Goal: Transaction & Acquisition: Purchase product/service

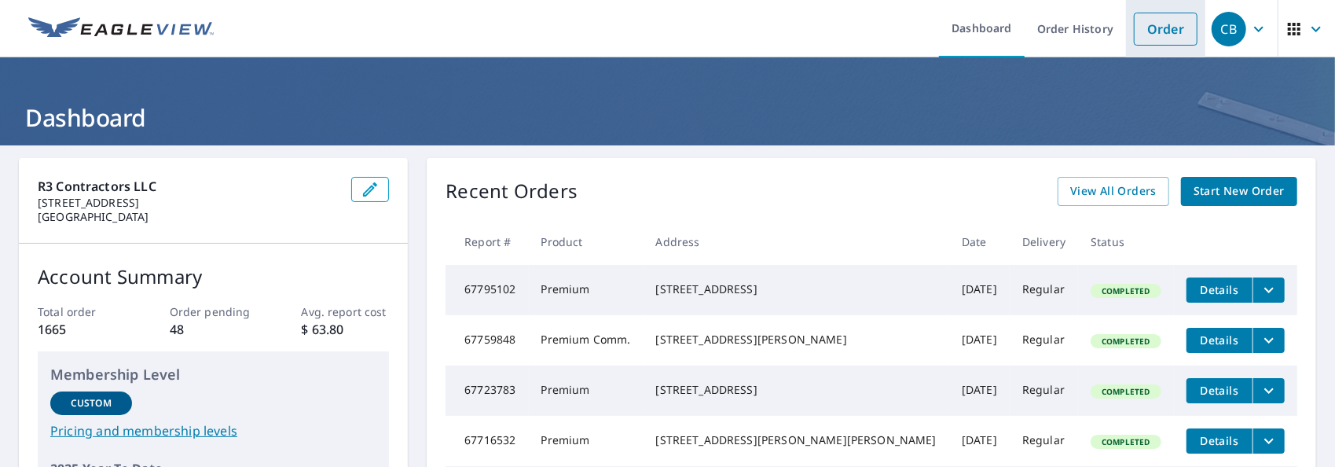
click at [1162, 28] on link "Order" at bounding box center [1166, 29] width 64 height 33
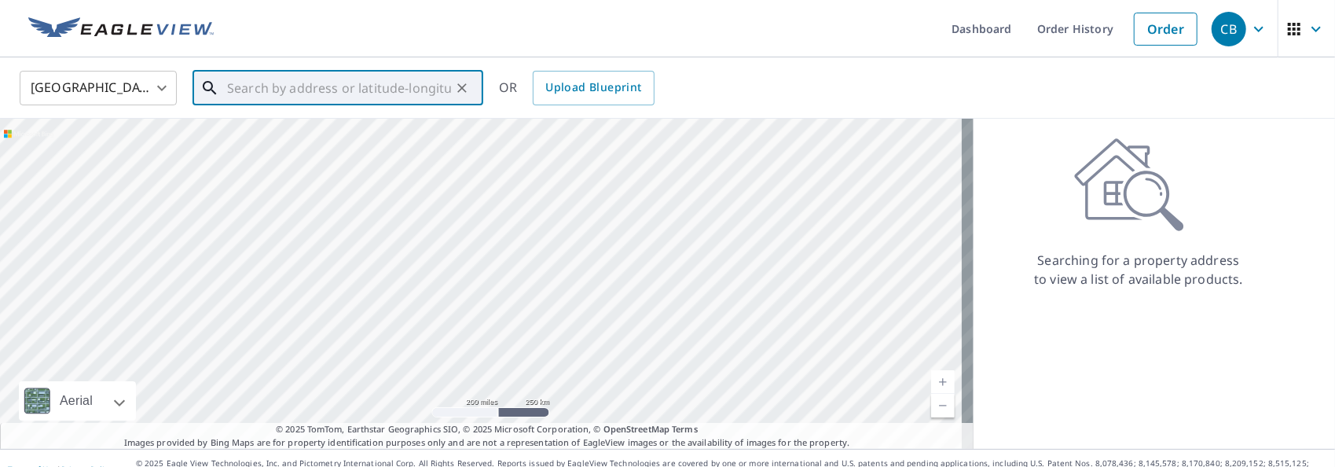
click at [240, 88] on input "text" at bounding box center [339, 88] width 224 height 44
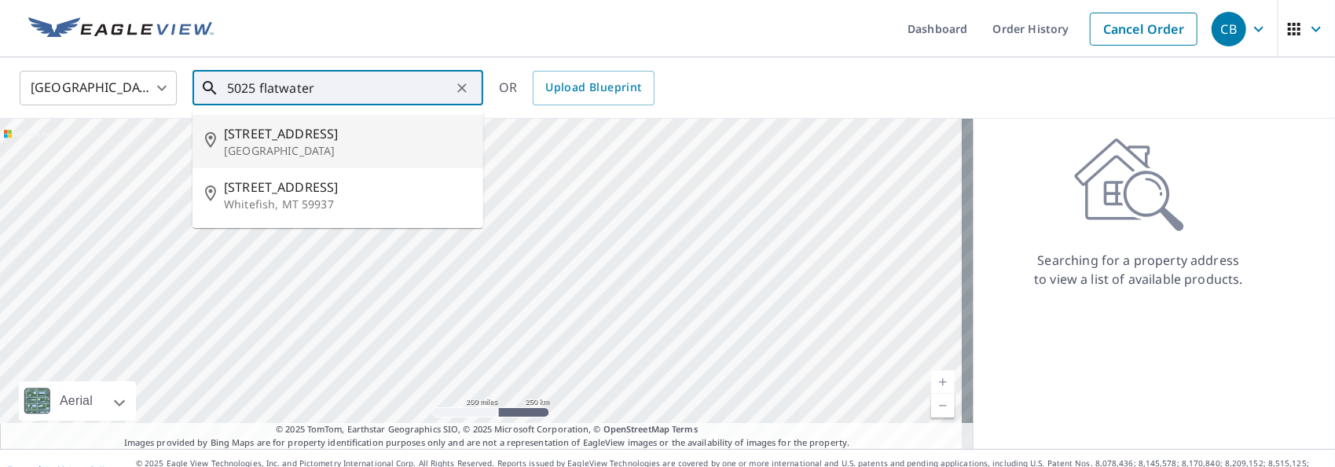
click at [248, 124] on span "[STREET_ADDRESS]" at bounding box center [347, 133] width 247 height 19
type input "[STREET_ADDRESS]"
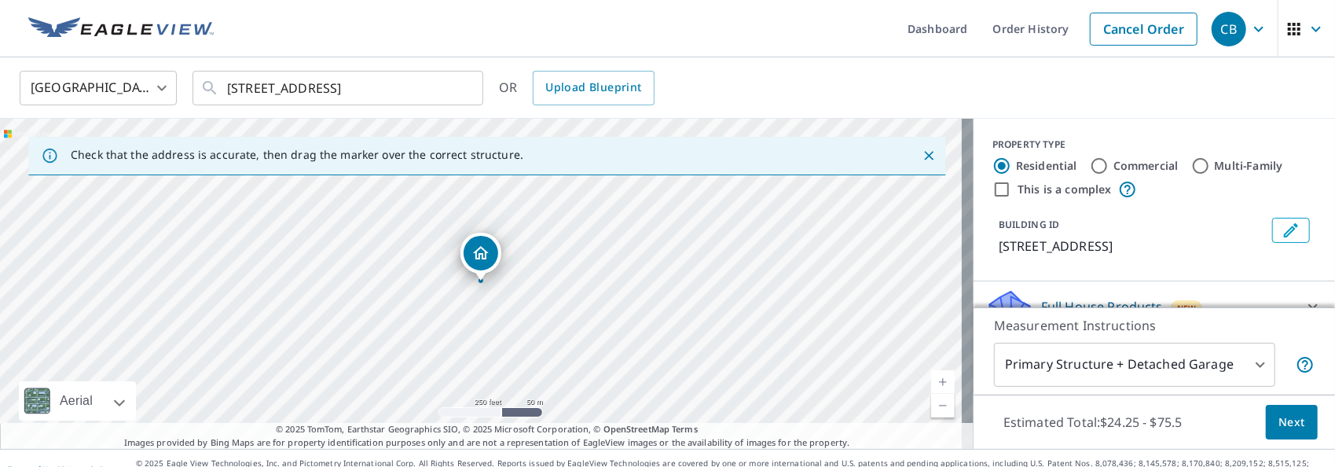
click at [1091, 168] on input "Commercial" at bounding box center [1099, 165] width 19 height 19
radio input "true"
type input "4"
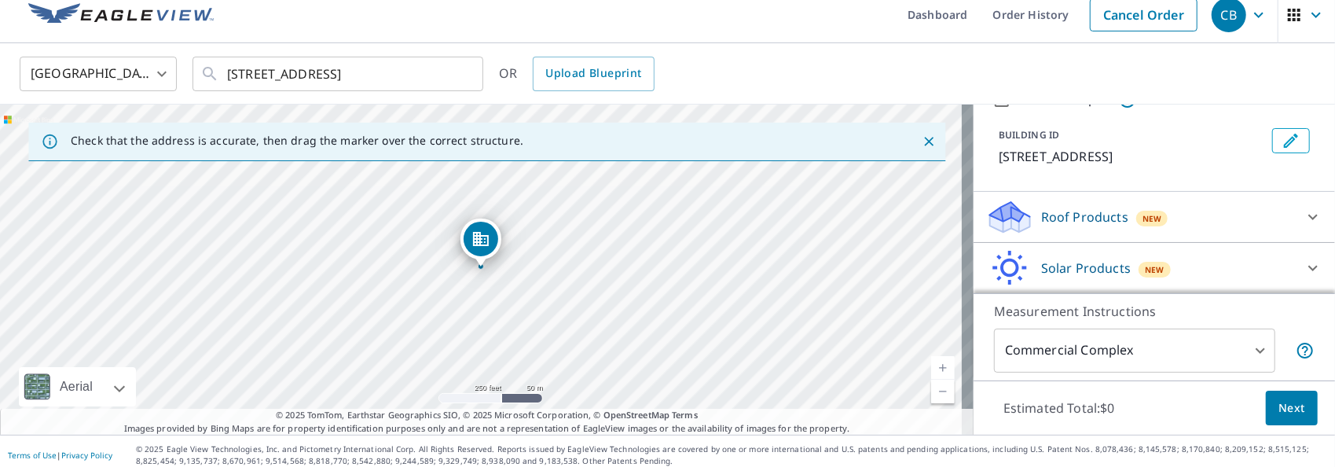
scroll to position [22, 0]
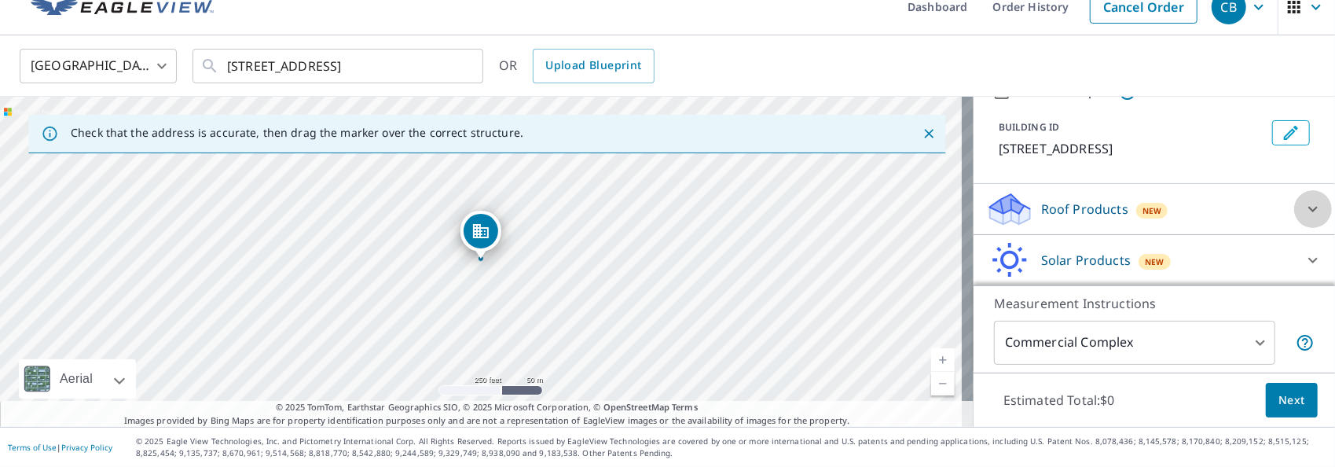
click at [1304, 208] on icon at bounding box center [1313, 209] width 19 height 19
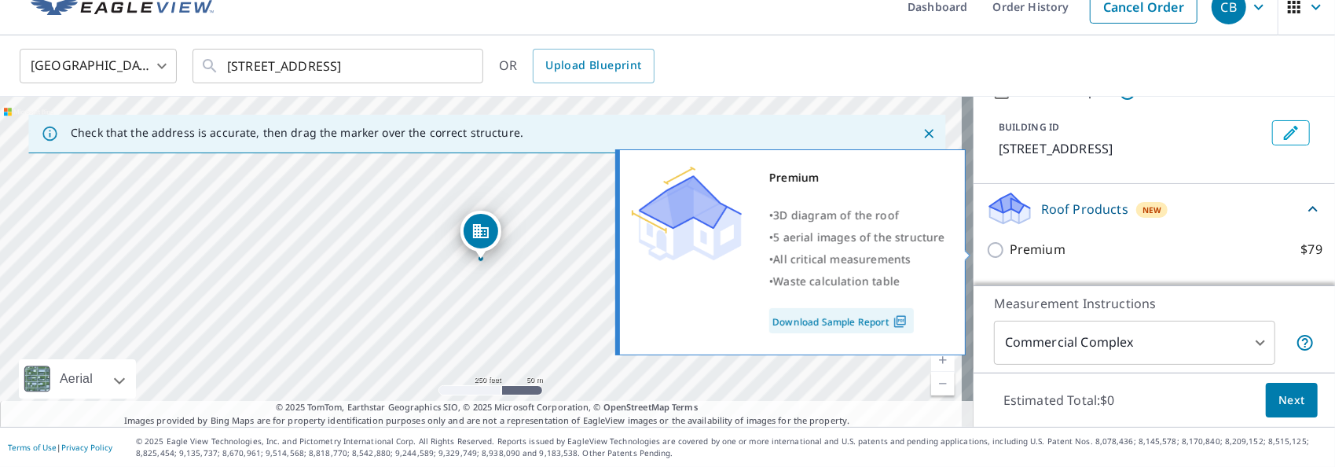
click at [1028, 250] on p "Premium" at bounding box center [1038, 250] width 56 height 20
click at [1010, 250] on input "Premium $79" at bounding box center [998, 249] width 24 height 19
checkbox input "true"
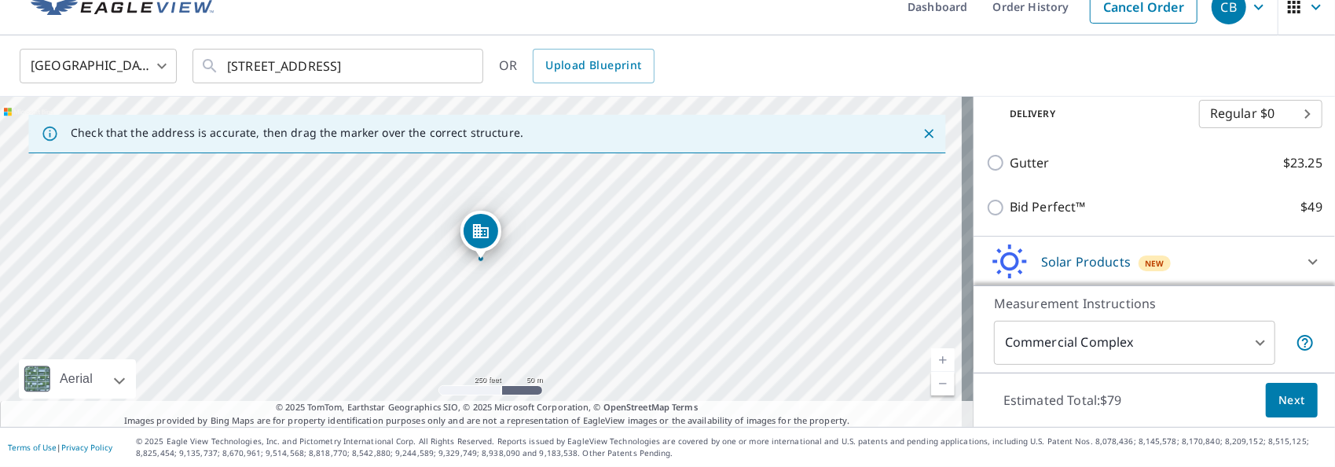
scroll to position [267, 0]
click at [1280, 406] on span "Next" at bounding box center [1292, 401] width 27 height 20
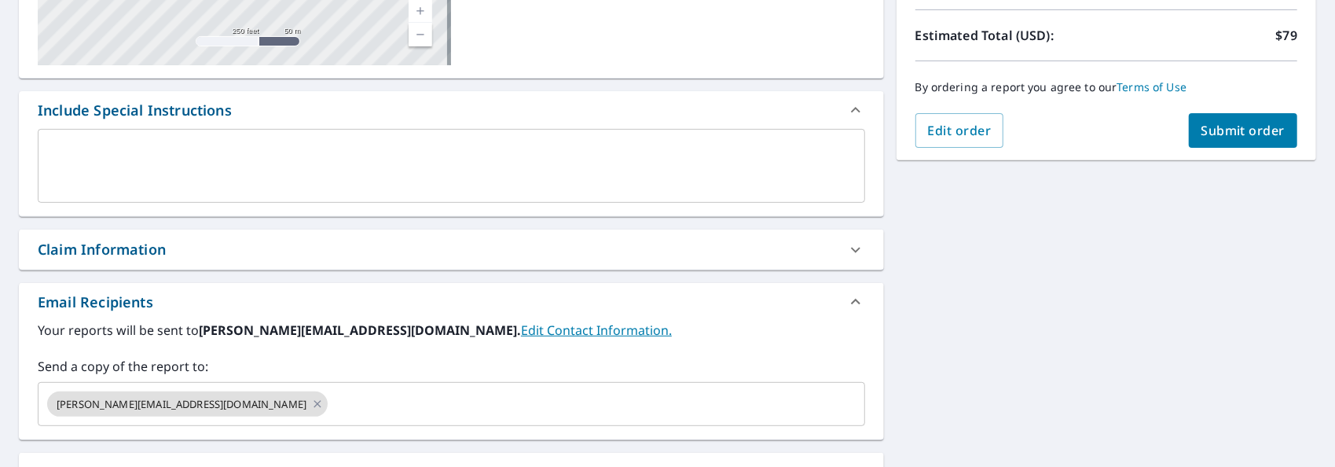
scroll to position [415, 0]
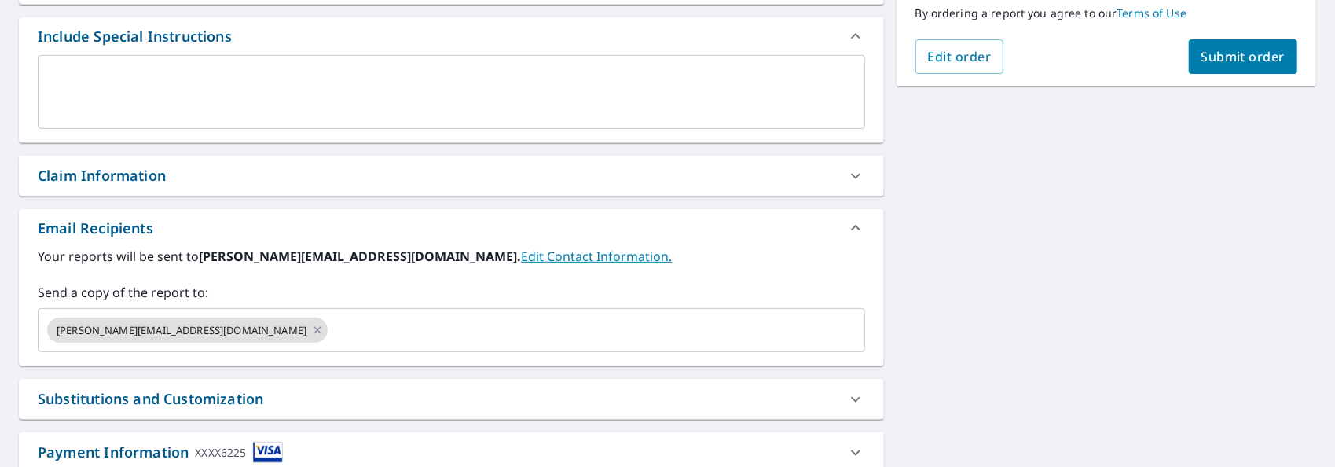
click at [1225, 62] on span "Submit order" at bounding box center [1244, 56] width 84 height 17
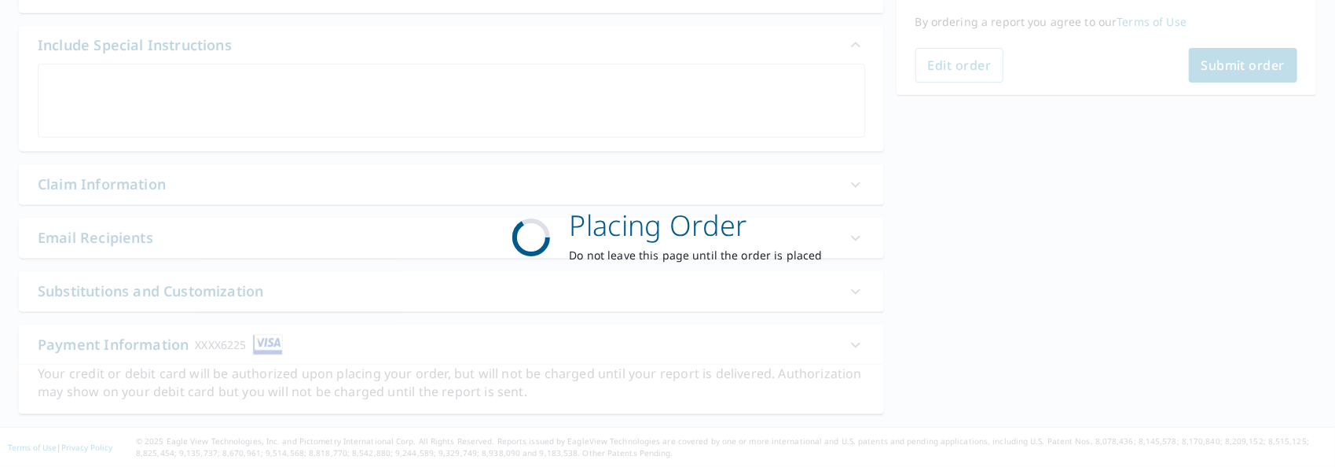
checkbox input "true"
